Goal: Answer question/provide support: Share knowledge or assist other users

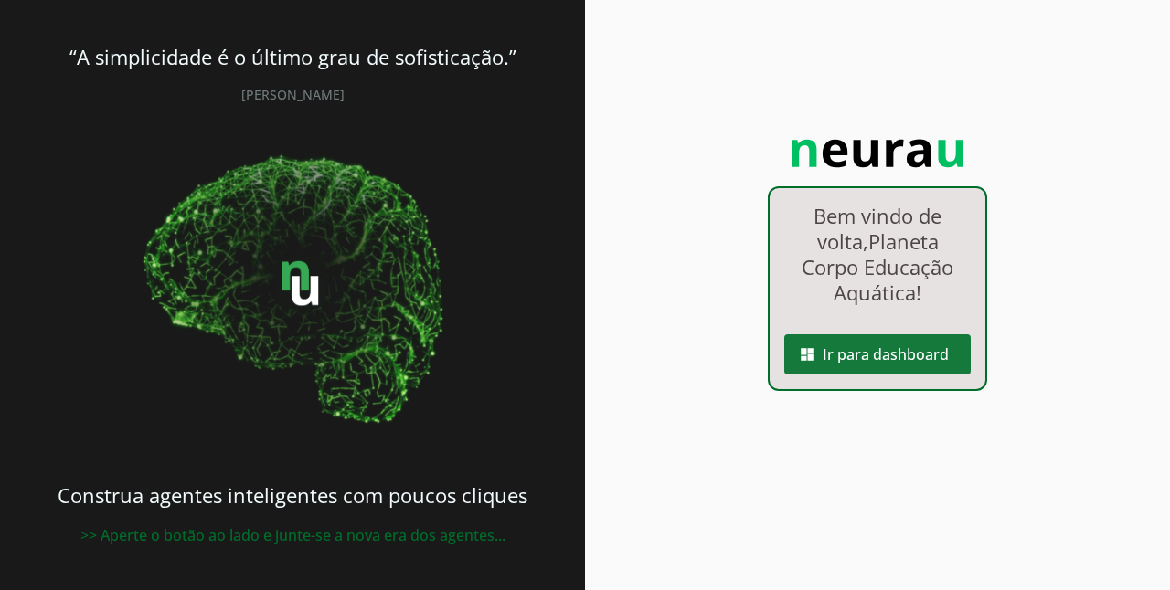
click at [895, 349] on span at bounding box center [877, 355] width 186 height 44
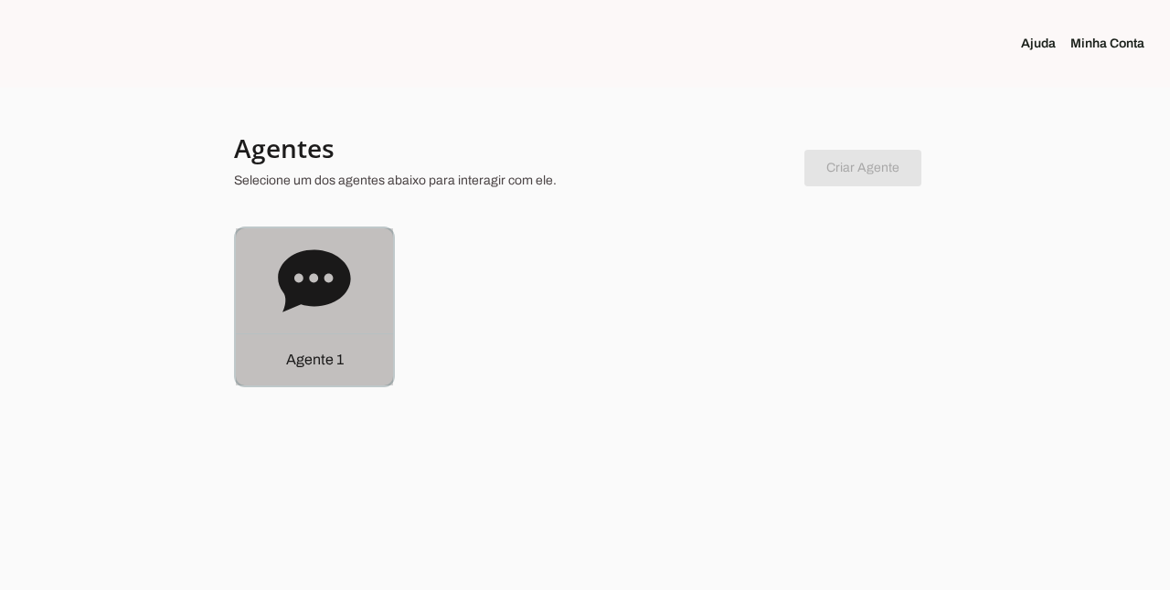
click at [333, 297] on icon at bounding box center [314, 280] width 72 height 62
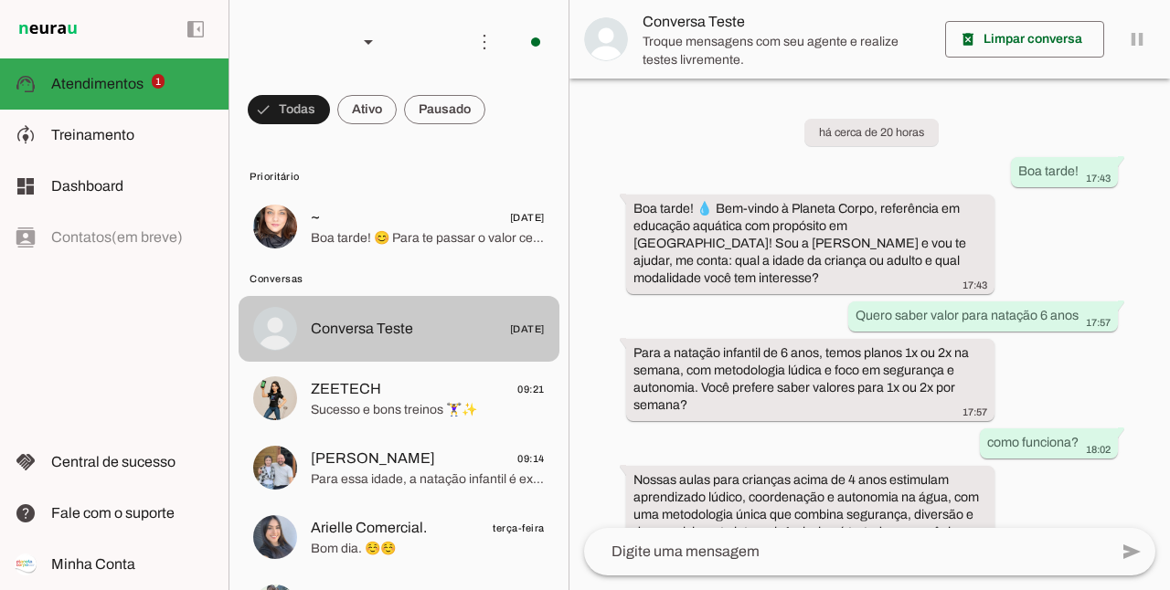
scroll to position [51, 0]
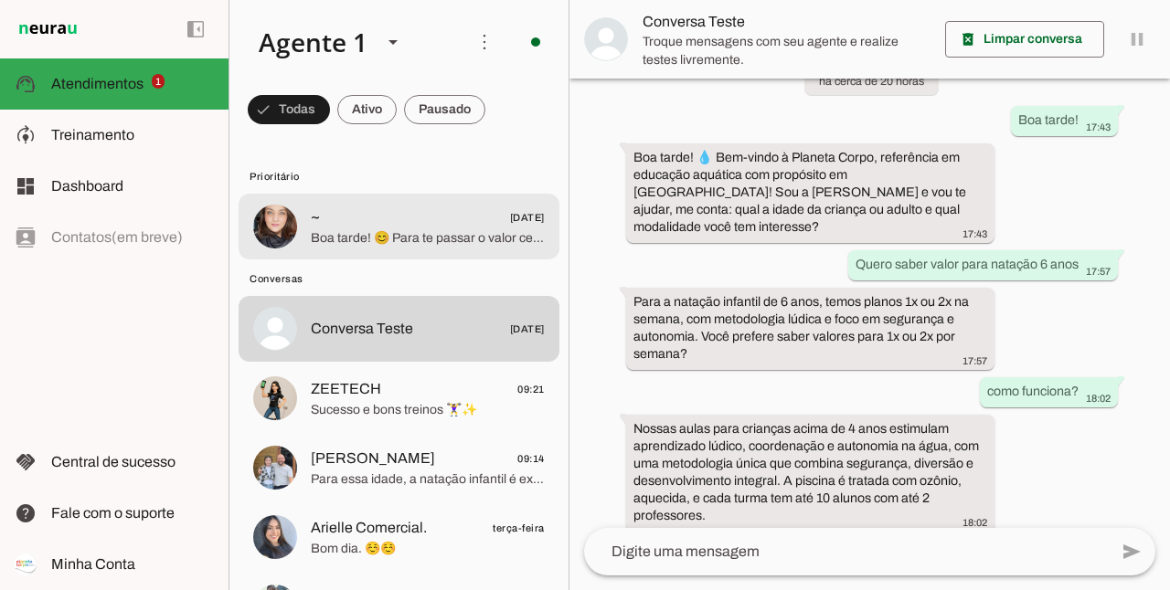
click at [449, 238] on span "Boa tarde! 😊 Para te passar o valor certinho, me conta por favor: qual a idade …" at bounding box center [428, 238] width 234 height 18
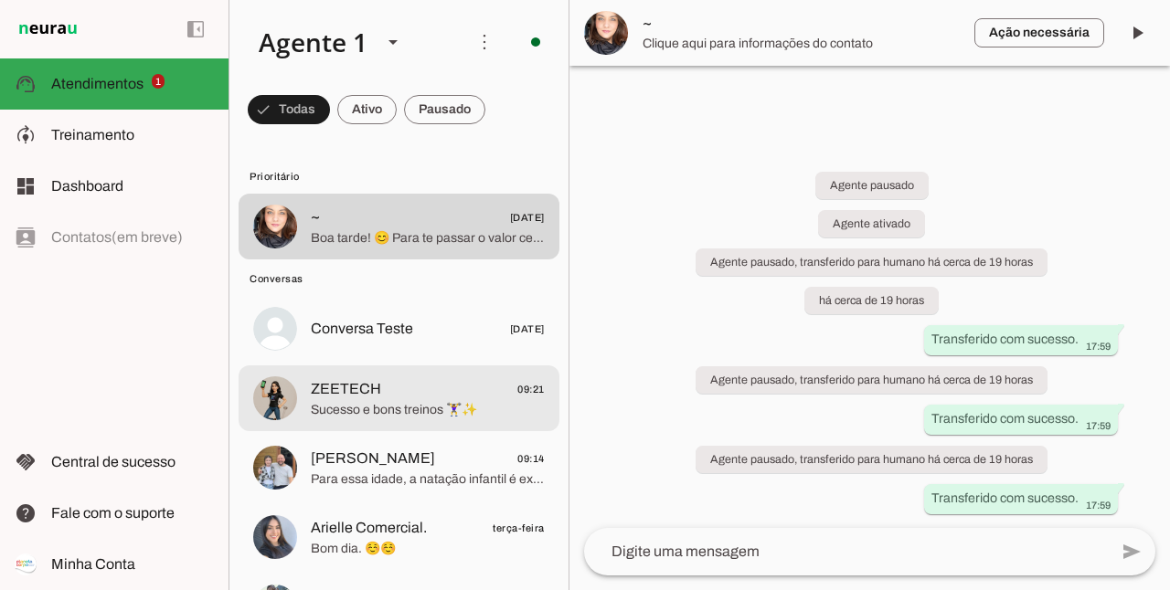
click at [425, 406] on span "Sucesso e bons treinos 🏋️‍♀️✨" at bounding box center [428, 410] width 234 height 18
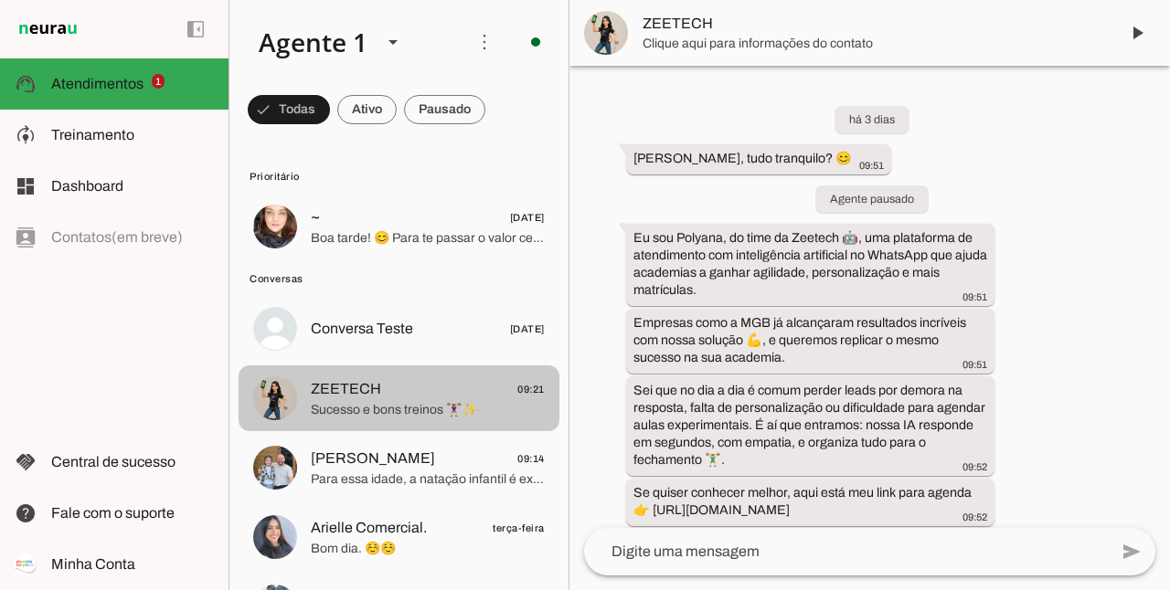
scroll to position [847, 0]
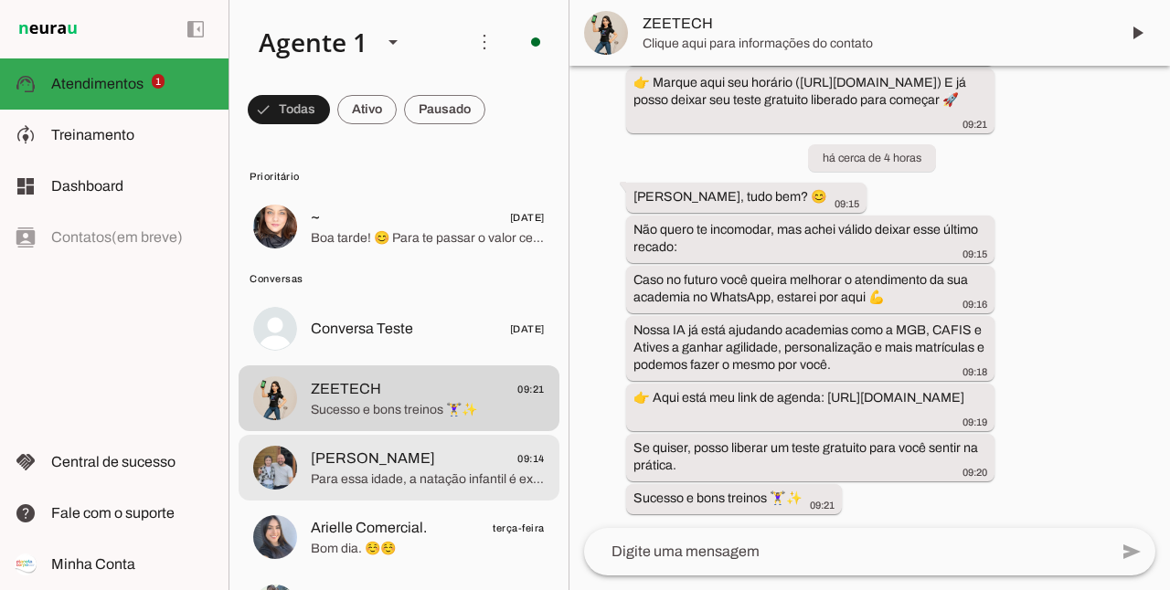
click at [402, 461] on span "[PERSON_NAME] 09:14" at bounding box center [428, 459] width 234 height 23
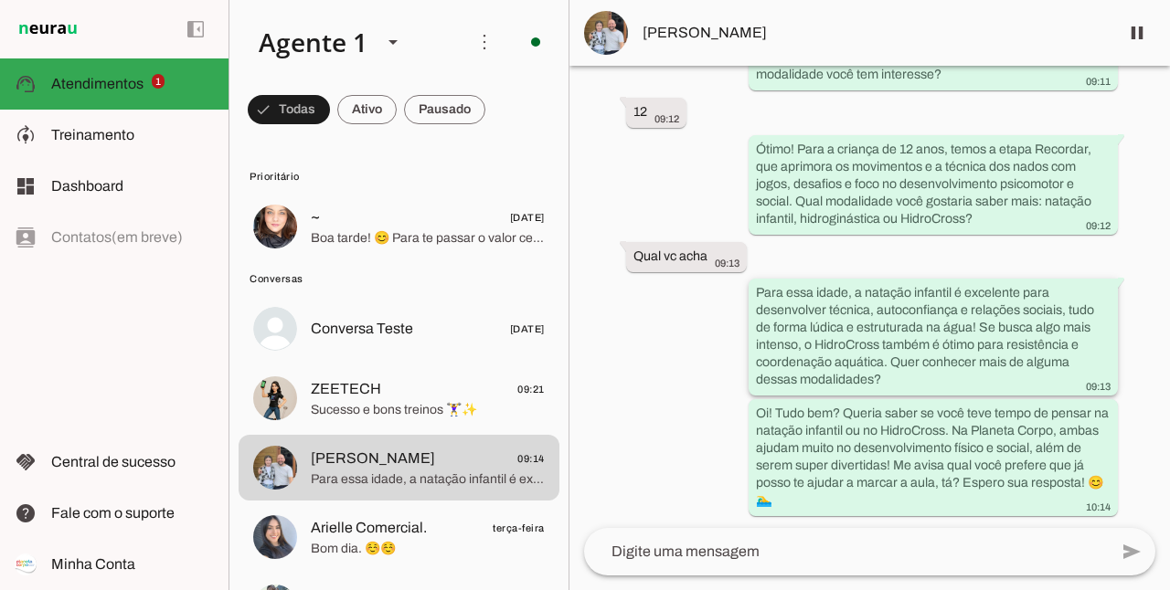
scroll to position [503, 0]
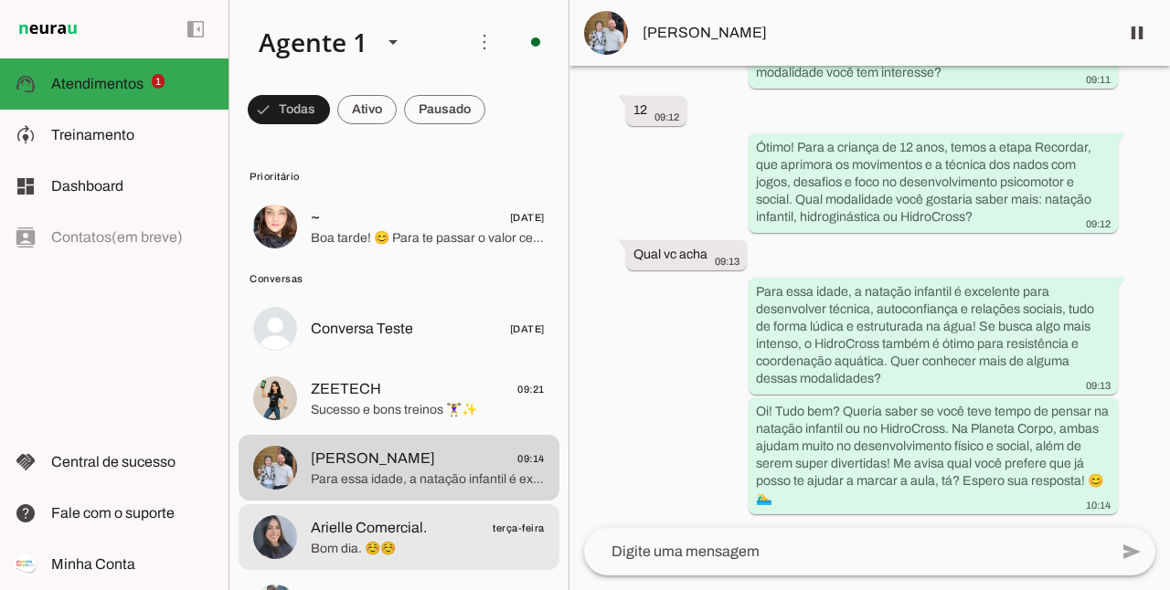
click at [413, 528] on span "Arielle Comercial." at bounding box center [369, 528] width 116 height 22
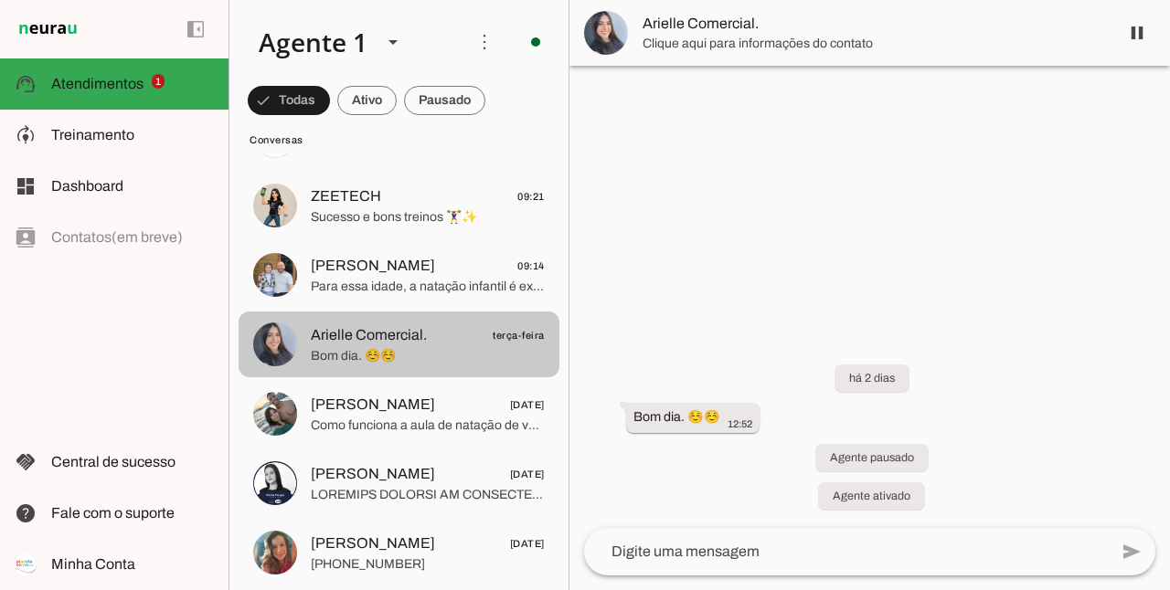
scroll to position [213, 0]
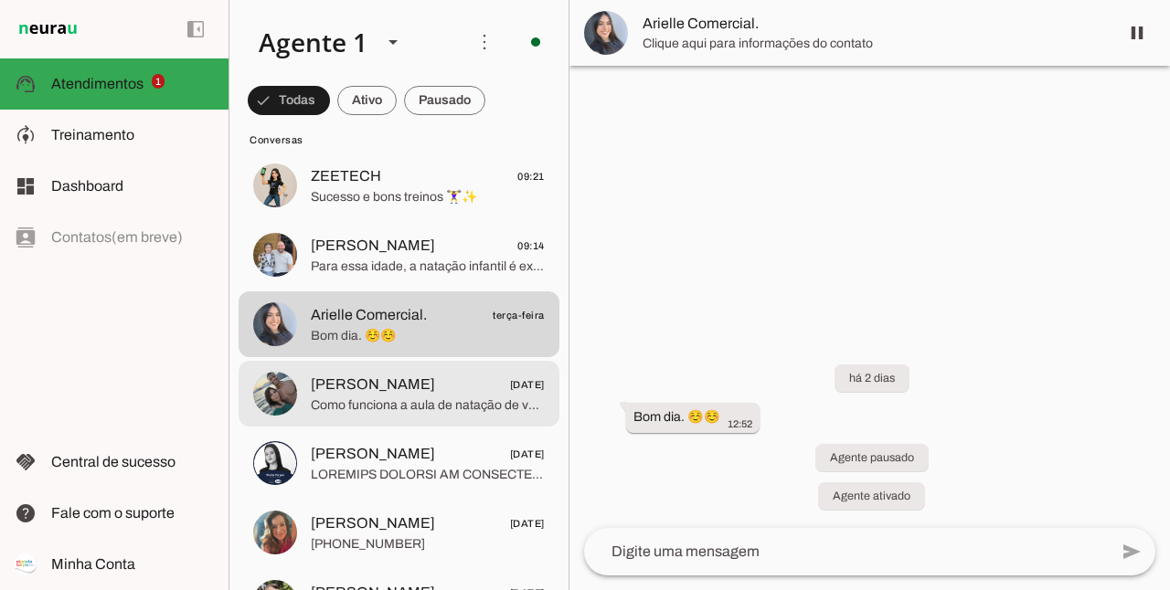
click at [441, 406] on span "Como funciona a aula de natação de vocês?" at bounding box center [428, 406] width 234 height 18
